Goal: Information Seeking & Learning: Learn about a topic

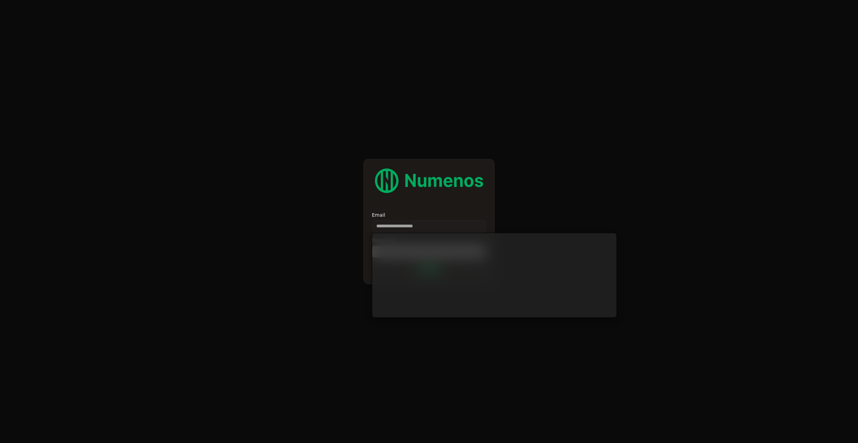
type input "**********"
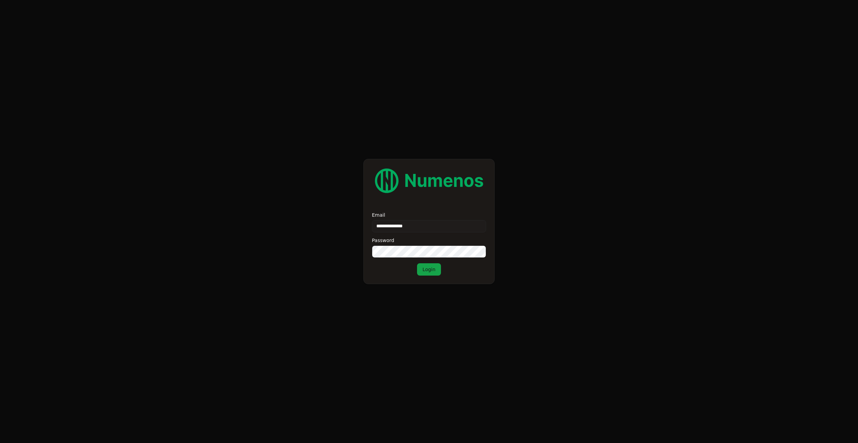
click at [417, 263] on button "Login" at bounding box center [429, 269] width 24 height 12
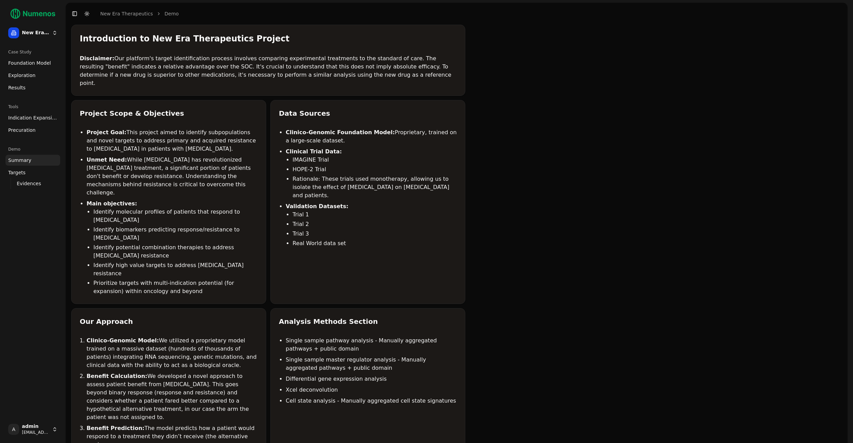
click at [38, 119] on span "Indication Expansion" at bounding box center [32, 117] width 49 height 7
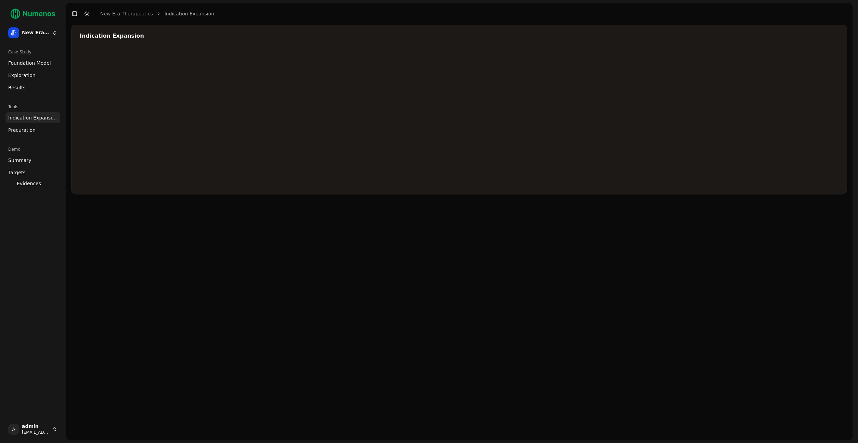
click at [28, 186] on span "Evidences" at bounding box center [29, 183] width 24 height 7
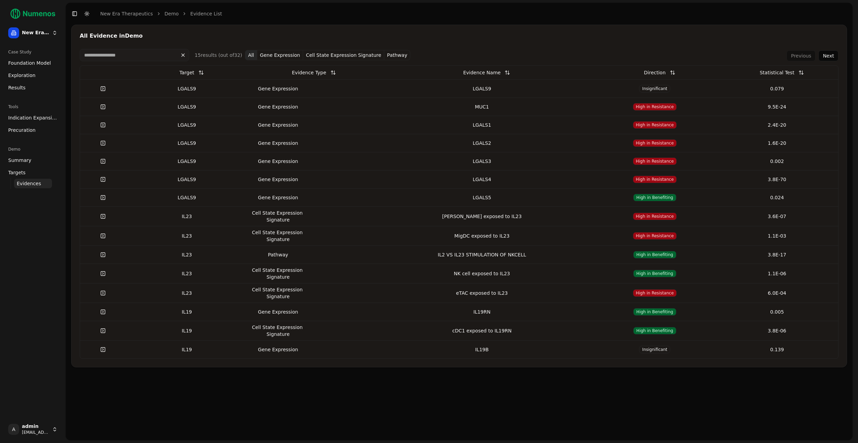
click at [104, 87] on link at bounding box center [103, 88] width 14 height 12
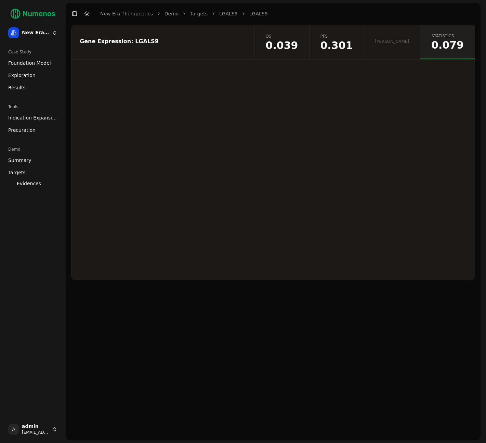
click at [370, 310] on div "Gene Expression: LGALS9 os 0.039 pfs 0.301 orr statistics 0.079" at bounding box center [273, 232] width 415 height 415
click at [410, 44] on div "os 0.039 pfs 0.301 [PERSON_NAME] statistics 0.079" at bounding box center [364, 42] width 220 height 34
click at [353, 42] on span "0.301" at bounding box center [336, 45] width 32 height 10
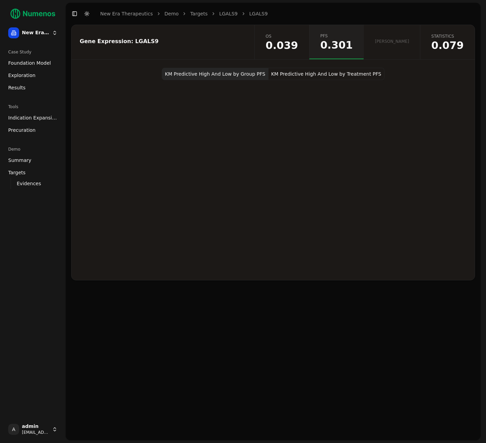
click at [298, 49] on span "0.039" at bounding box center [282, 45] width 32 height 10
click at [418, 46] on div "os 0.039 pfs 0.301 [PERSON_NAME] statistics 0.079" at bounding box center [364, 42] width 220 height 34
click at [435, 43] on span "0.079" at bounding box center [447, 45] width 32 height 10
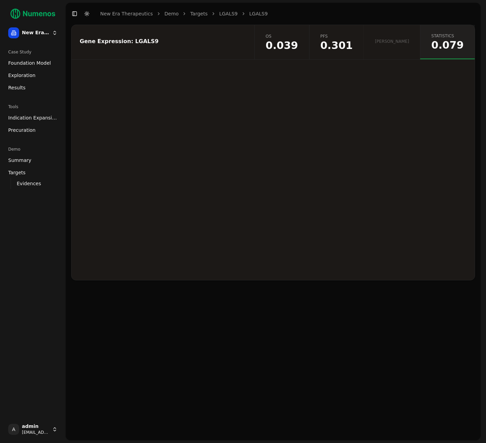
drag, startPoint x: 0, startPoint y: 0, endPoint x: 436, endPoint y: 43, distance: 437.9
click at [436, 43] on span "0.079" at bounding box center [447, 45] width 32 height 10
click at [353, 44] on span "0.301" at bounding box center [336, 45] width 32 height 10
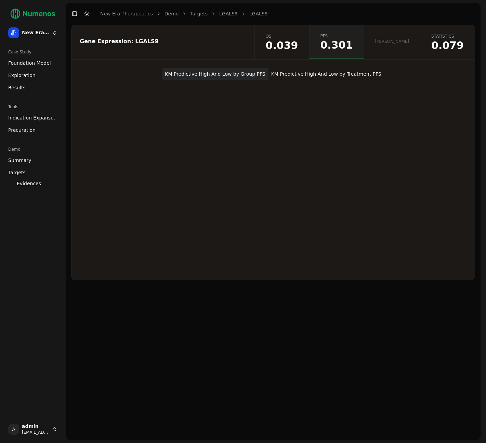
click at [42, 434] on html "New Era Therapeutics Case Study Foundation Model Exploration Results Tools Indi…" at bounding box center [243, 221] width 486 height 443
click at [73, 431] on div "Log out" at bounding box center [99, 429] width 73 height 11
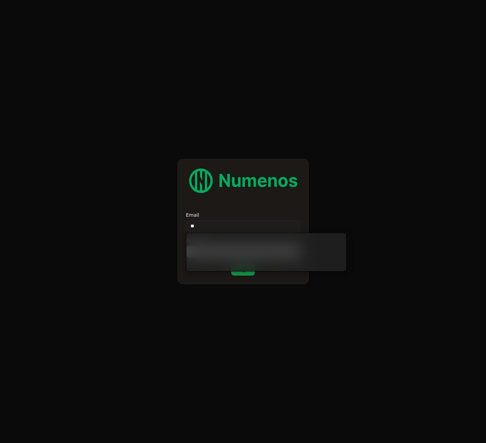
type input "**"
type input "**********"
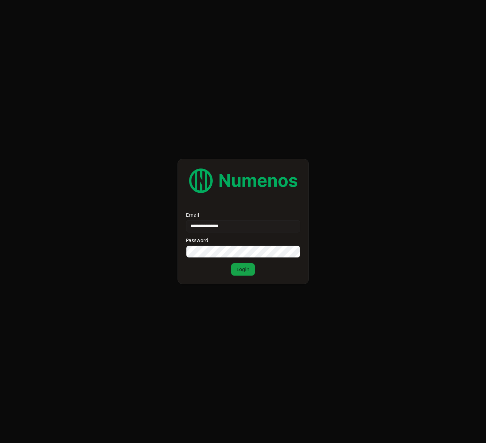
click at [249, 266] on button "Login" at bounding box center [243, 269] width 24 height 12
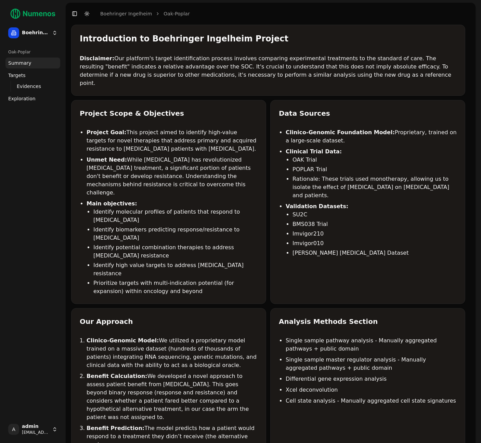
click at [45, 97] on link "Exploration" at bounding box center [32, 98] width 55 height 11
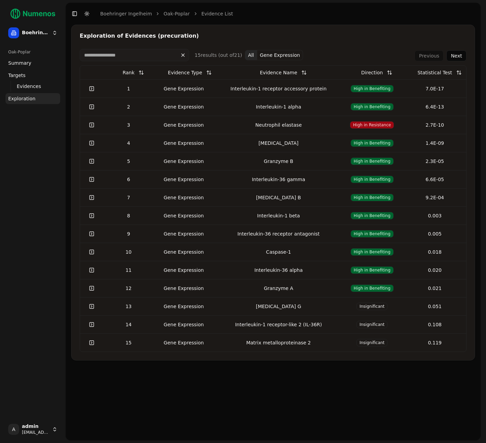
click at [91, 88] on link at bounding box center [92, 88] width 14 height 12
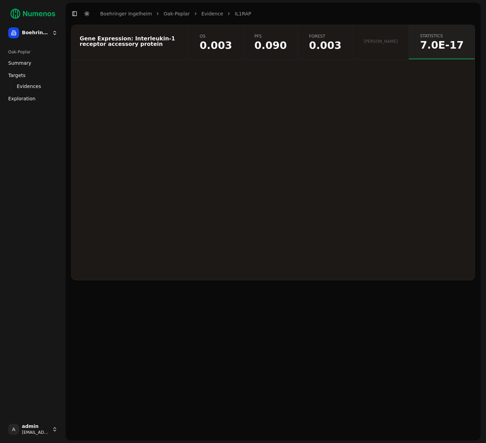
click at [335, 53] on link "forest 0.003" at bounding box center [325, 42] width 55 height 34
click at [315, 126] on div at bounding box center [272, 174] width 403 height 212
click at [196, 128] on div at bounding box center [272, 174] width 403 height 212
